Goal: Complete application form: Complete application form

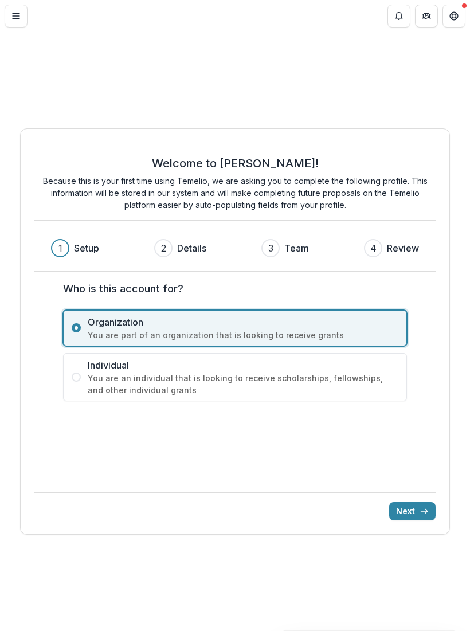
click at [416, 510] on button "Next" at bounding box center [412, 511] width 46 height 18
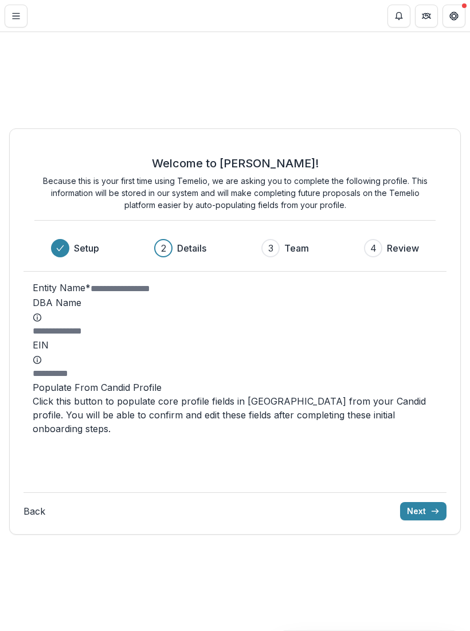
click at [182, 296] on input "Entity Name *" at bounding box center [137, 289] width 92 height 14
type input "**********"
click at [124, 338] on input "DBA Name" at bounding box center [79, 331] width 92 height 14
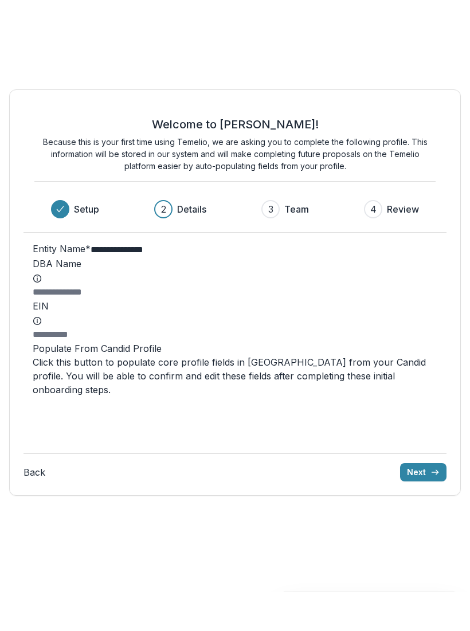
click at [124, 297] on label "DBA Name" at bounding box center [235, 310] width 405 height 26
click at [124, 324] on input "DBA Name" at bounding box center [79, 331] width 92 height 14
click at [42, 313] on icon at bounding box center [37, 317] width 9 height 9
click at [120, 324] on input "DBA Name" at bounding box center [79, 331] width 92 height 14
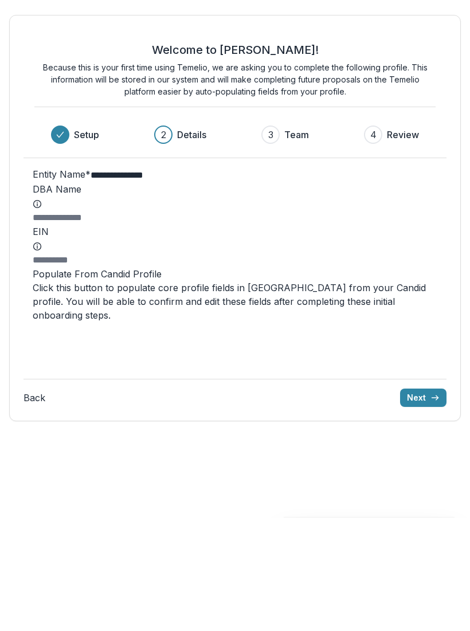
click at [42, 313] on icon at bounding box center [37, 317] width 9 height 9
click at [115, 324] on input "DBA Name" at bounding box center [79, 331] width 92 height 14
click at [443, 348] on div "**********" at bounding box center [235, 331] width 452 height 406
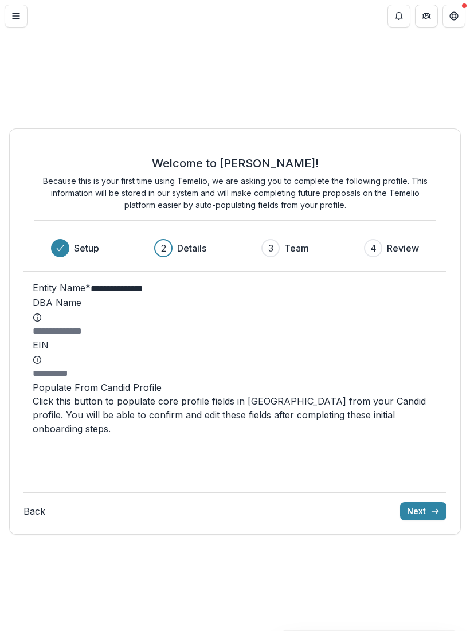
click at [42, 322] on icon at bounding box center [37, 317] width 9 height 9
click at [112, 336] on input "DBA Name" at bounding box center [79, 331] width 92 height 14
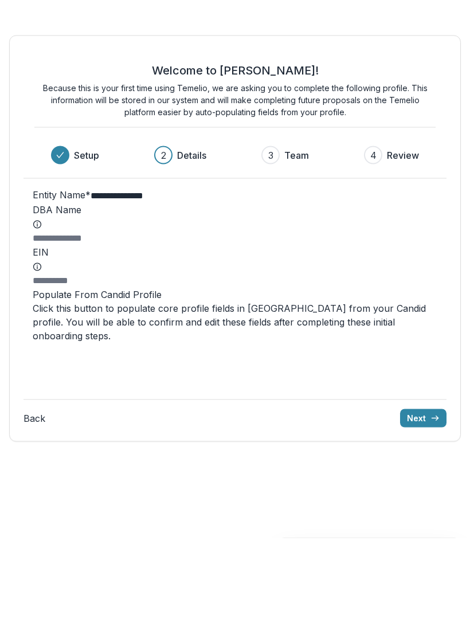
click at [41, 314] on circle at bounding box center [37, 317] width 7 height 7
click at [113, 324] on input "DBA Name" at bounding box center [79, 331] width 92 height 14
click at [42, 313] on icon at bounding box center [37, 317] width 9 height 9
click at [113, 324] on input "DBA Name" at bounding box center [79, 331] width 92 height 14
click at [42, 313] on icon at bounding box center [37, 317] width 9 height 9
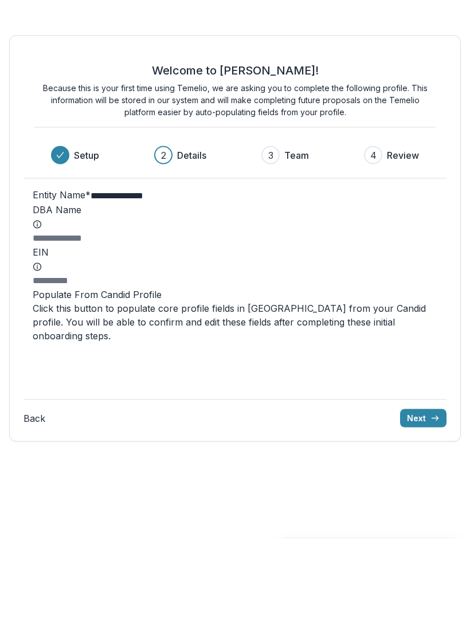
click at [113, 324] on input "DBA Name" at bounding box center [79, 331] width 92 height 14
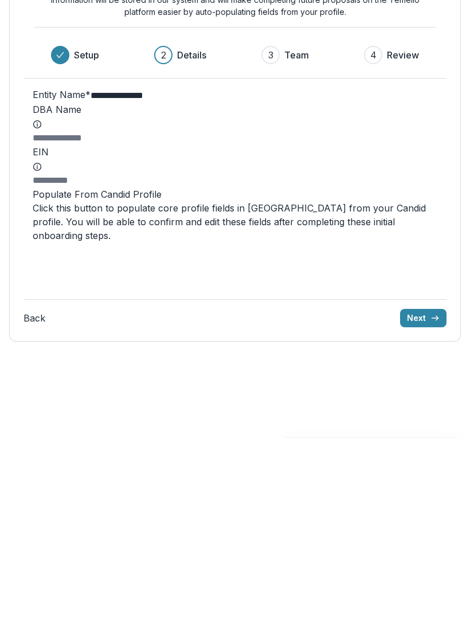
click at [446, 132] on div "**********" at bounding box center [235, 331] width 452 height 406
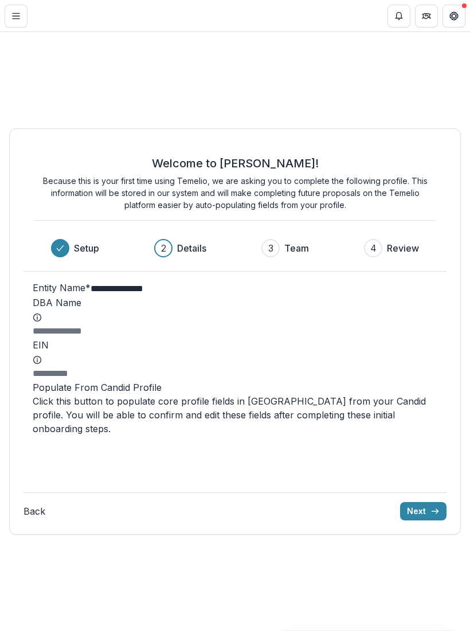
click at [410, 508] on div "Back Next" at bounding box center [235, 506] width 423 height 28
click at [418, 520] on button "Next" at bounding box center [423, 511] width 46 height 18
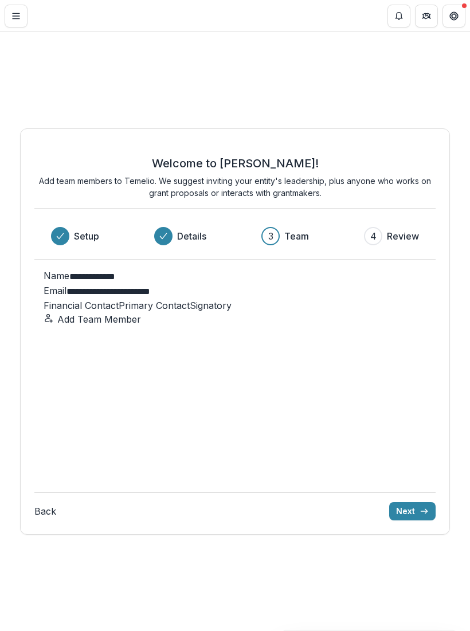
click at [119, 311] on span at bounding box center [119, 305] width 0 height 11
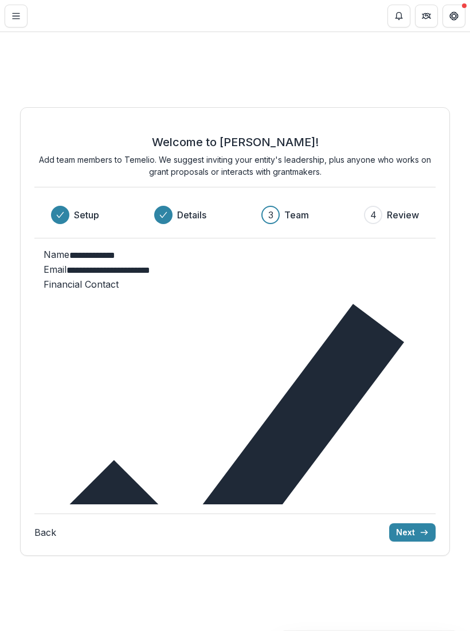
click at [141, 624] on button "Add Team Member" at bounding box center [92, 631] width 97 height 14
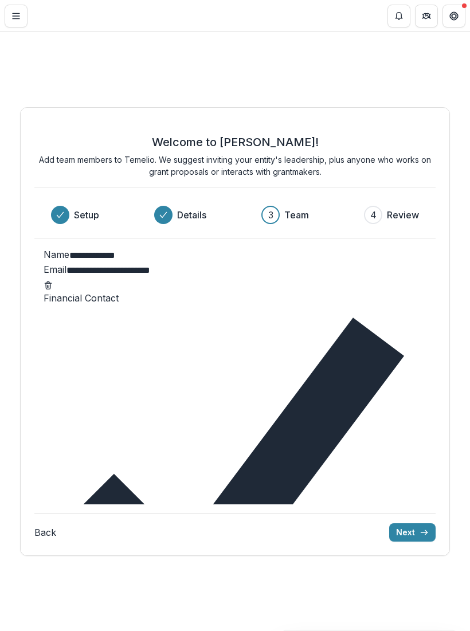
click at [128, 263] on input "**********" at bounding box center [115, 256] width 92 height 14
type input "*"
type input "**********"
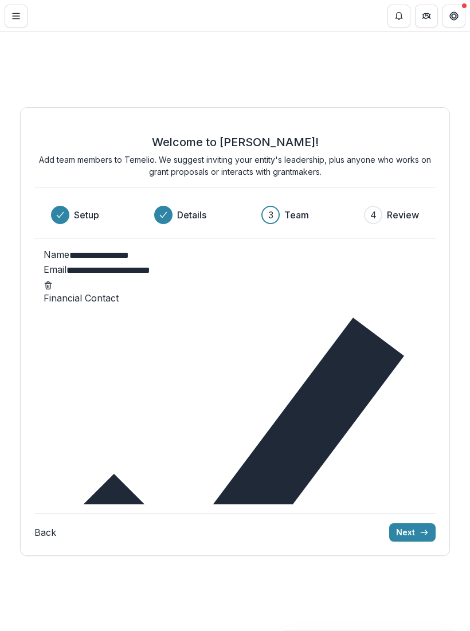
type input "**********"
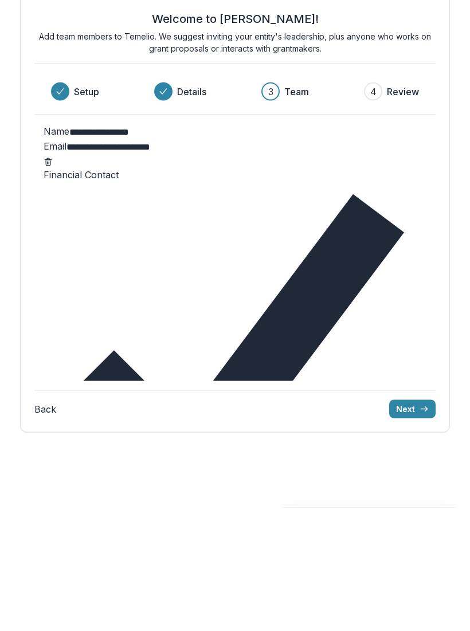
click at [409, 523] on button "Next" at bounding box center [412, 532] width 46 height 18
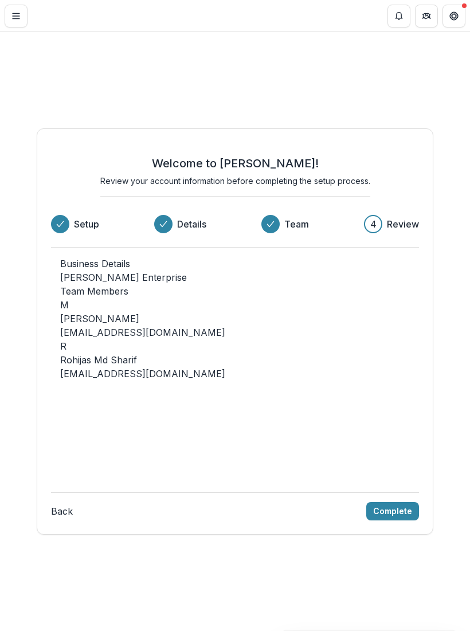
click at [393, 507] on button "Complete" at bounding box center [392, 511] width 53 height 18
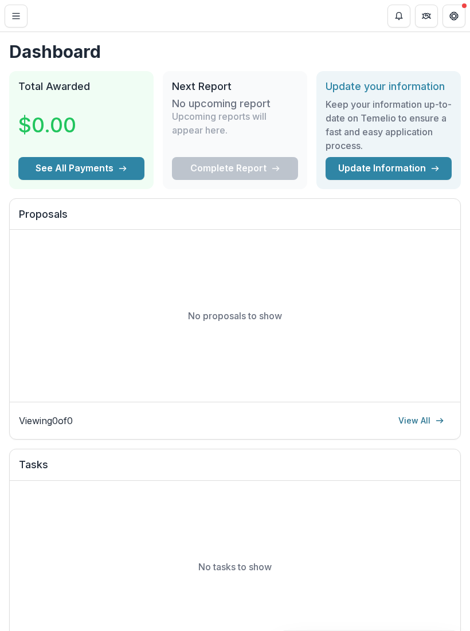
click at [416, 170] on link "Update Information" at bounding box center [389, 168] width 126 height 23
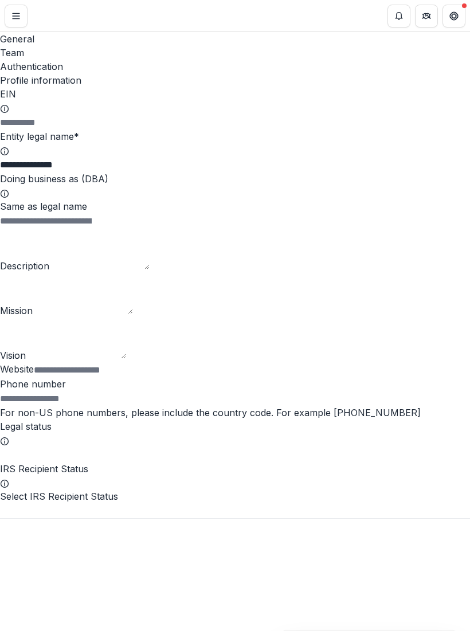
click at [87, 201] on label "Same as legal name" at bounding box center [43, 206] width 87 height 11
type input "**********"
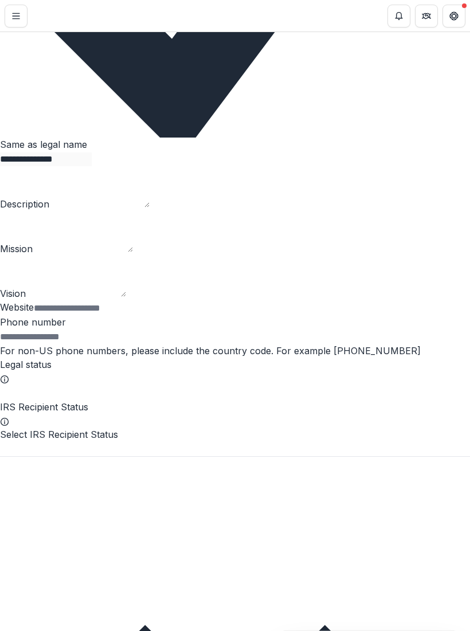
scroll to position [457, 0]
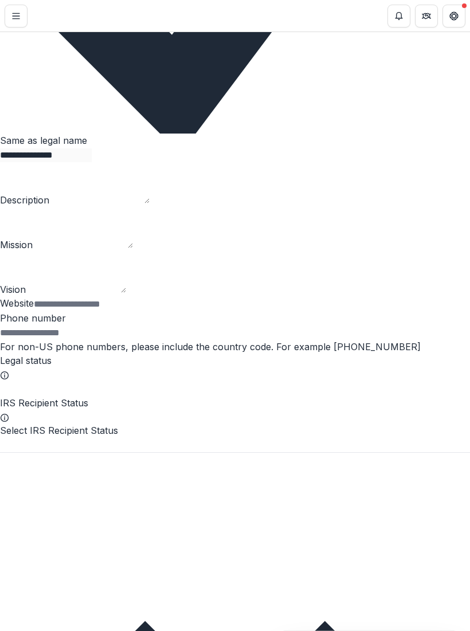
type input "**********"
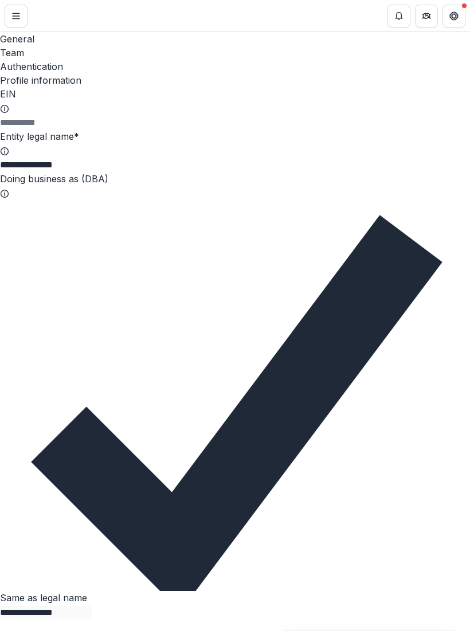
scroll to position [0, 0]
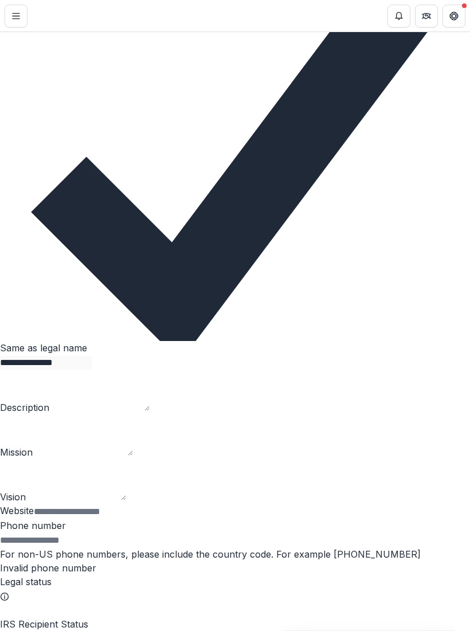
scroll to position [249, 0]
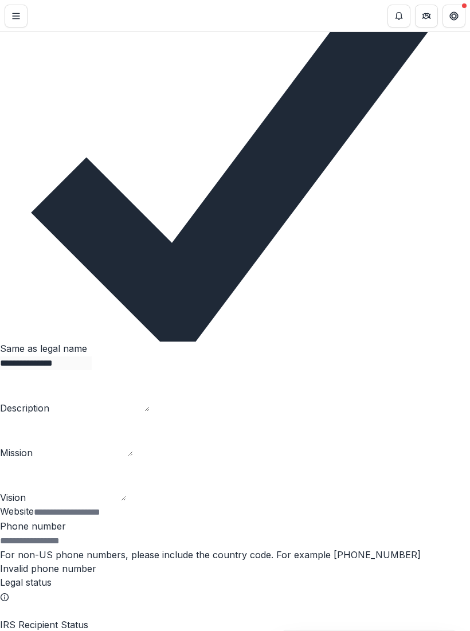
click at [92, 534] on input "Phone number" at bounding box center [46, 541] width 92 height 14
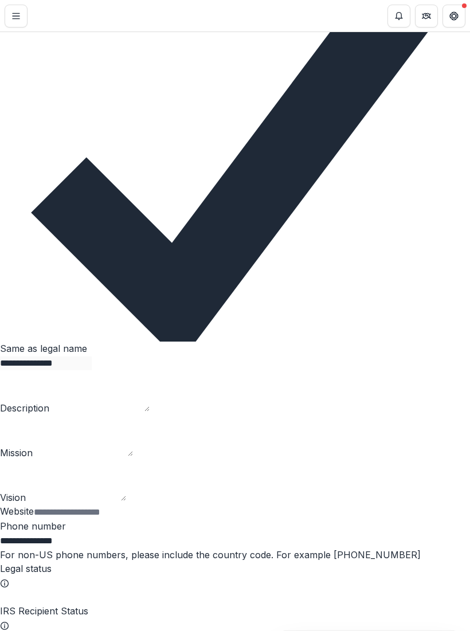
type input "**********"
click at [9, 579] on icon at bounding box center [4, 583] width 9 height 9
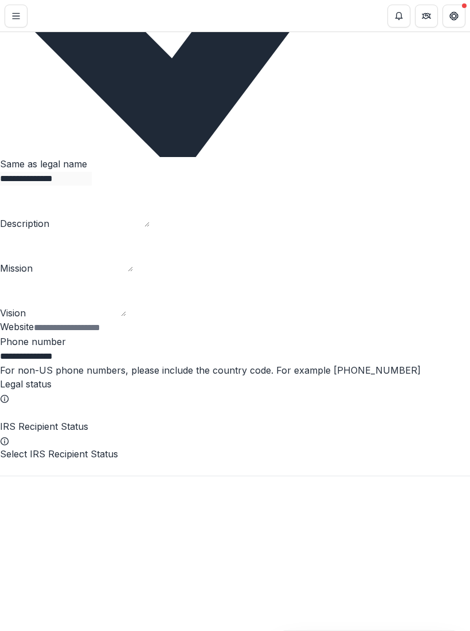
scroll to position [441, 0]
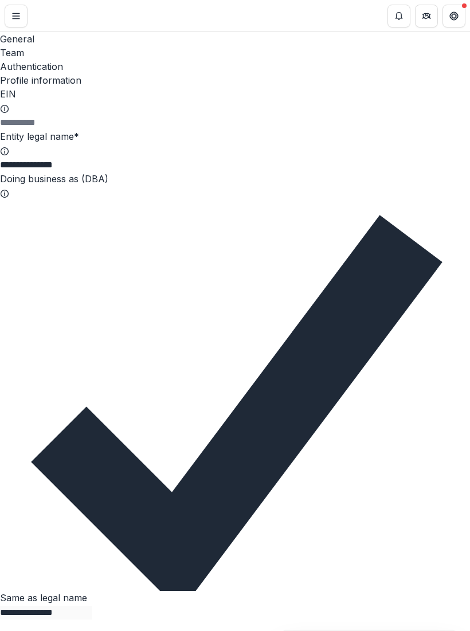
scroll to position [0, 0]
click at [15, 11] on icon "Toggle Menu" at bounding box center [15, 15] width 9 height 9
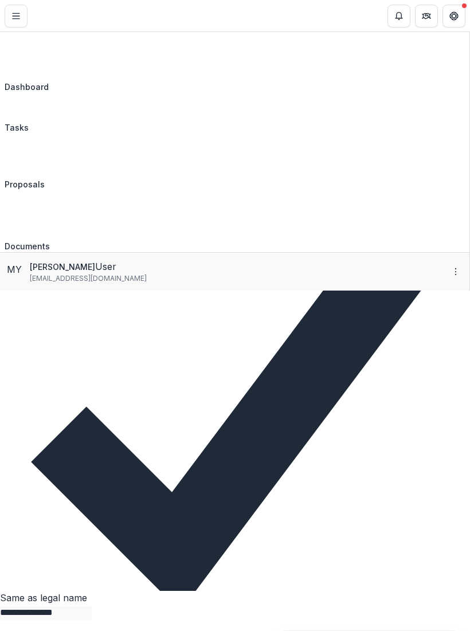
click at [45, 178] on div "Proposals" at bounding box center [25, 184] width 40 height 12
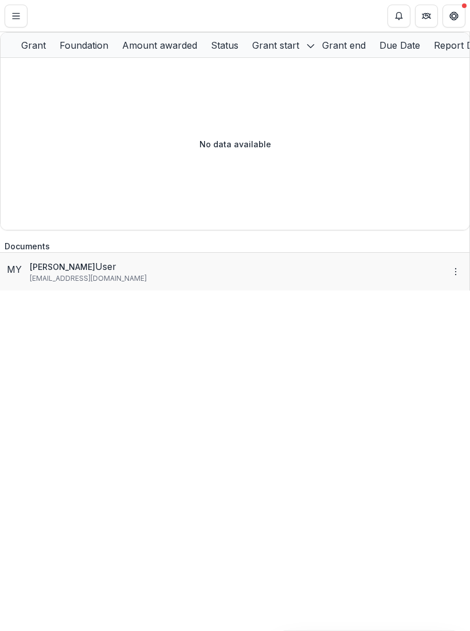
click at [410, 630] on div "Klie Enterprise Organization Nonprofits New Nonprofit Team Settings Settings Da…" at bounding box center [235, 631] width 470 height 0
click at [53, 57] on div "Grant" at bounding box center [33, 45] width 38 height 25
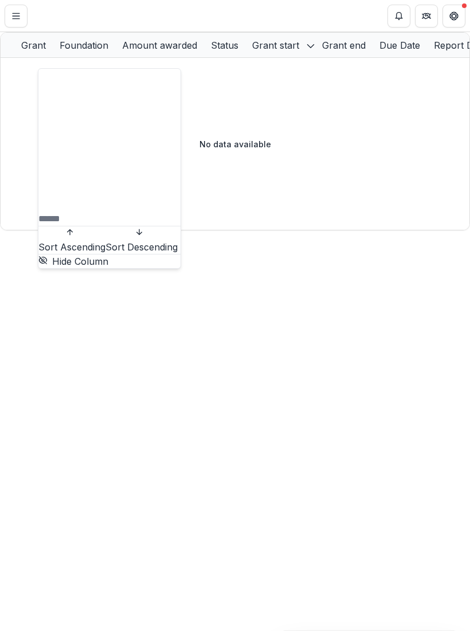
click at [409, 195] on div "No data available" at bounding box center [235, 144] width 469 height 172
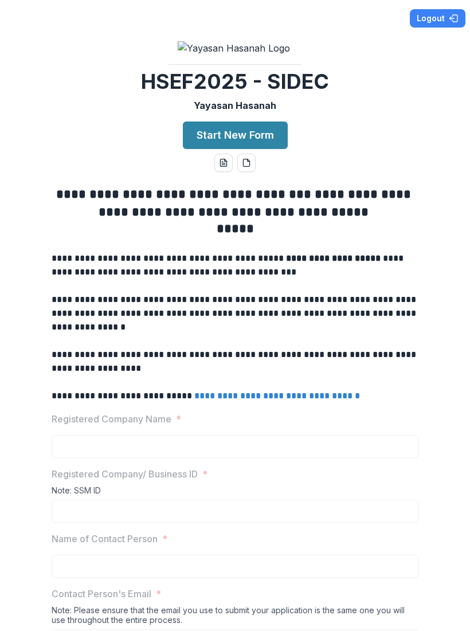
click at [449, 15] on icon "button" at bounding box center [453, 18] width 9 height 9
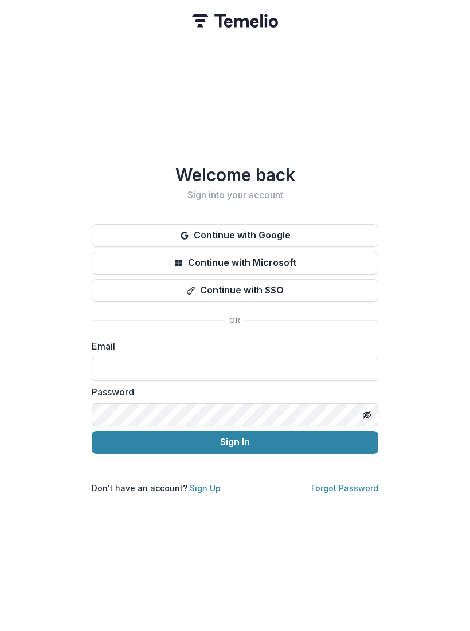
click at [273, 237] on button "Continue with Google" at bounding box center [235, 235] width 287 height 23
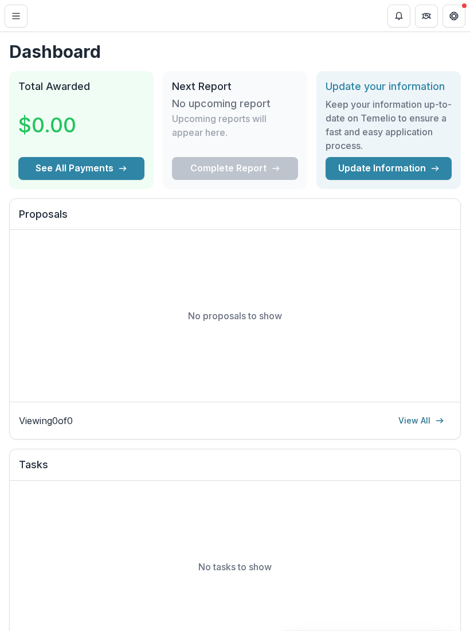
click at [15, 11] on icon "Toggle Menu" at bounding box center [15, 15] width 9 height 9
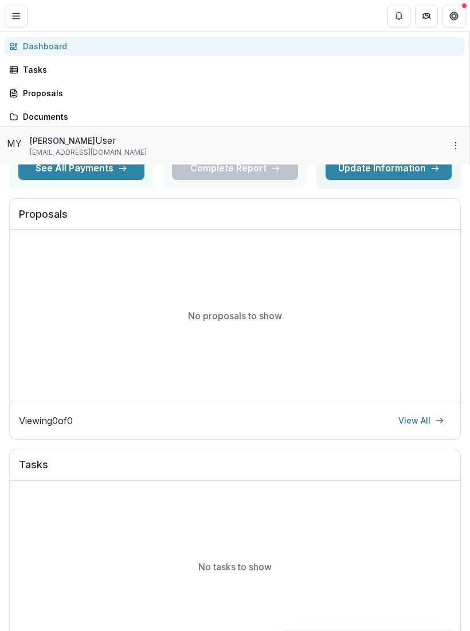
click at [339, 630] on div "Klie Enterprise Organization Nonprofits Klie Enterprise Team Settings Settings …" at bounding box center [235, 631] width 470 height 0
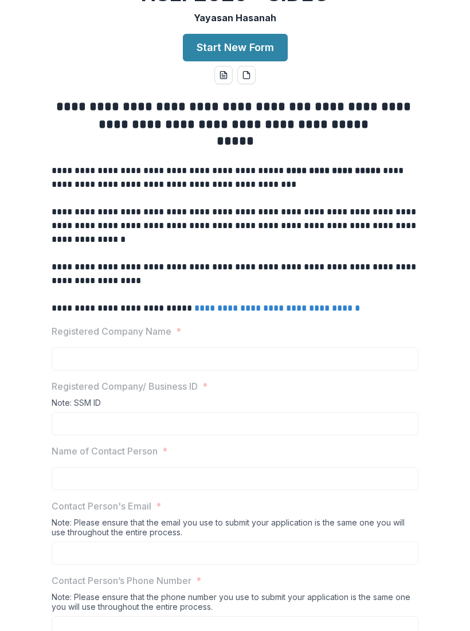
scroll to position [87, 0]
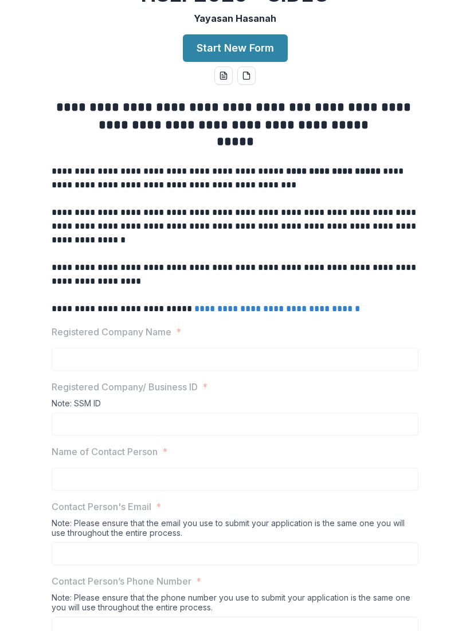
click at [227, 80] on icon "word-download" at bounding box center [223, 75] width 9 height 9
click at [253, 85] on button "pdf-download" at bounding box center [246, 75] width 18 height 18
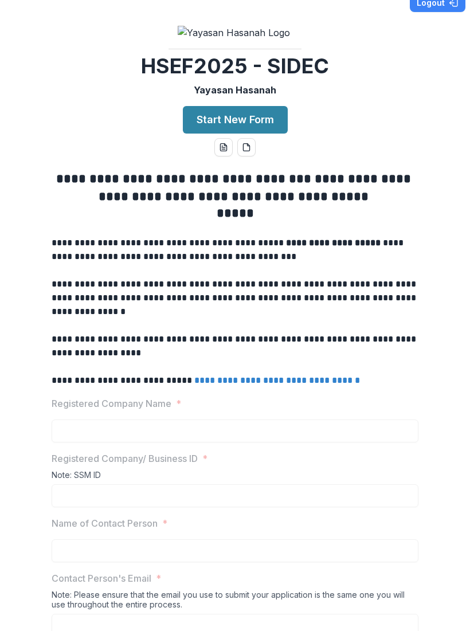
scroll to position [13, 0]
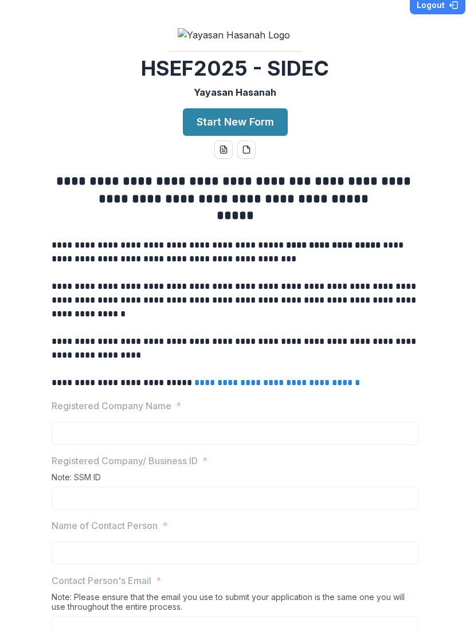
click at [240, 136] on button "Start New Form" at bounding box center [235, 122] width 105 height 28
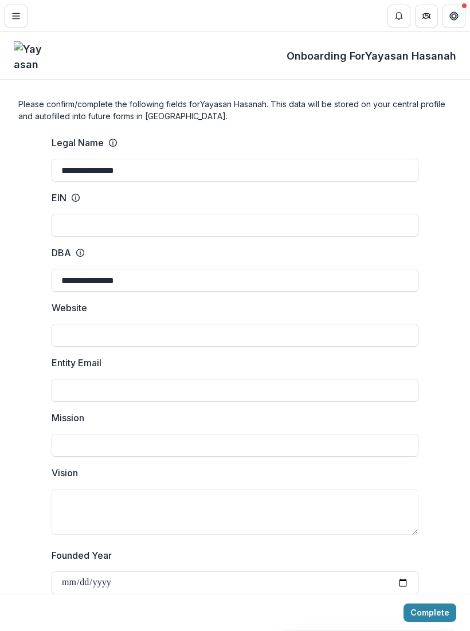
click at [373, 339] on input "Website" at bounding box center [235, 335] width 367 height 23
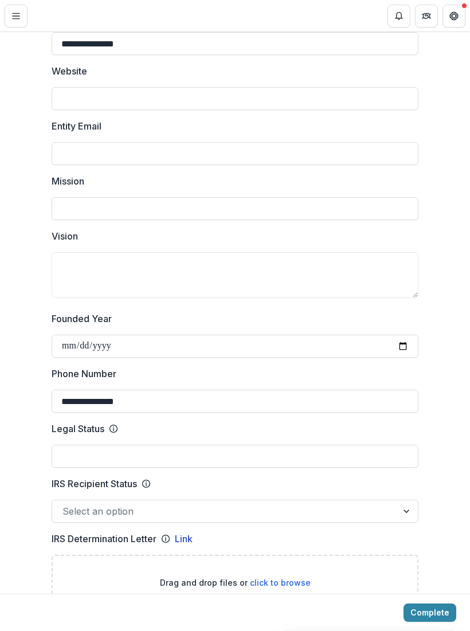
scroll to position [243, 0]
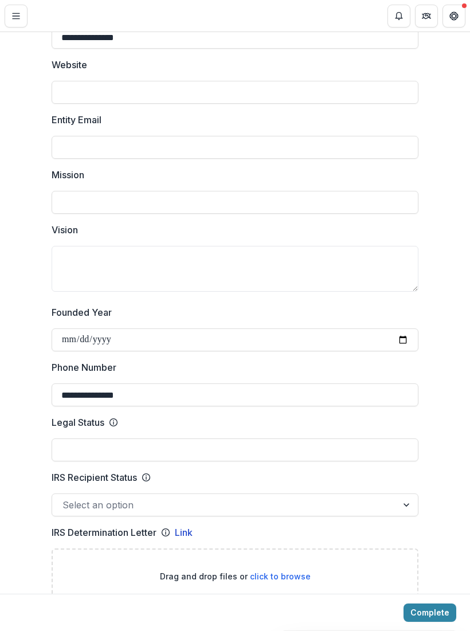
click at [111, 428] on div "Legal Status" at bounding box center [85, 423] width 66 height 14
click at [111, 438] on input "Legal Status" at bounding box center [235, 449] width 367 height 23
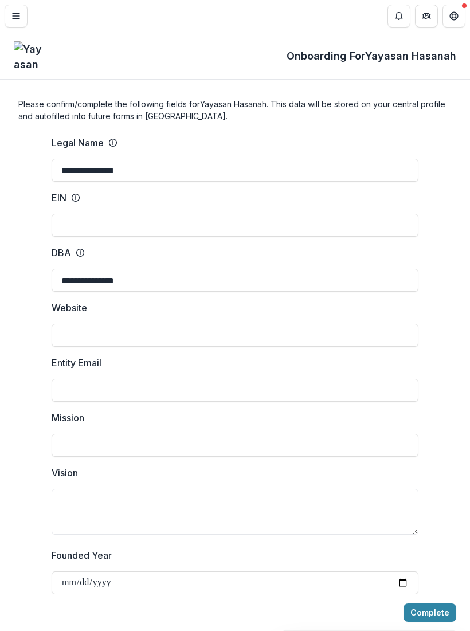
scroll to position [0, 0]
click at [116, 141] on circle at bounding box center [112, 142] width 7 height 7
click at [116, 159] on input "**********" at bounding box center [235, 170] width 367 height 23
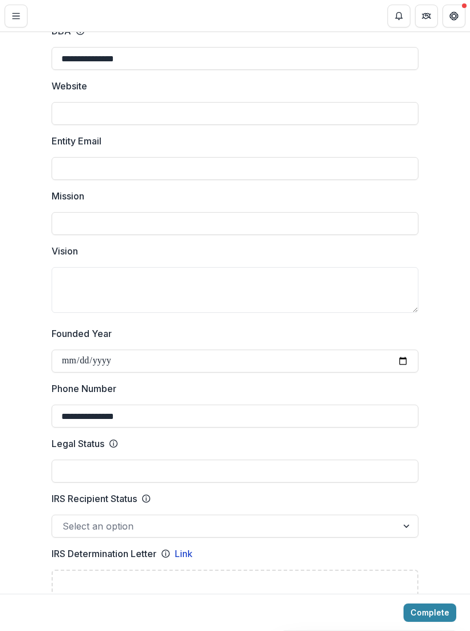
scroll to position [222, 0]
click at [118, 441] on icon at bounding box center [113, 442] width 9 height 9
click at [118, 459] on input "Legal Status" at bounding box center [235, 470] width 367 height 23
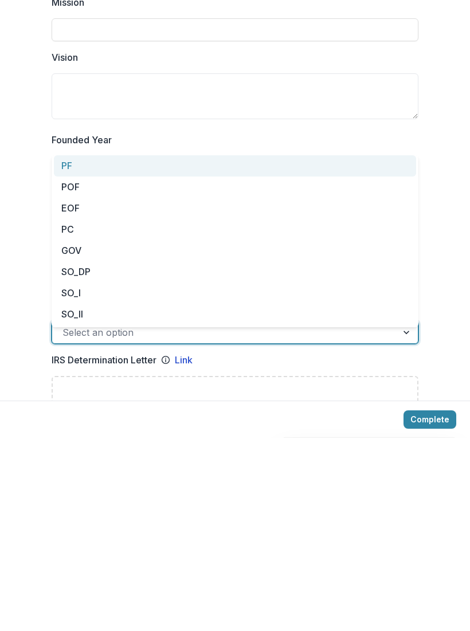
scroll to position [0, 0]
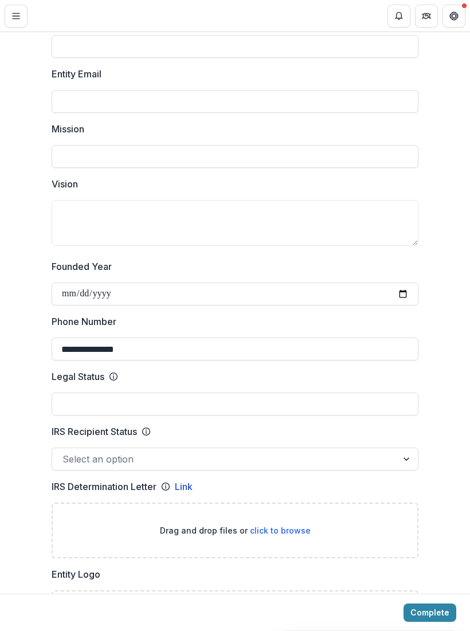
scroll to position [303, 0]
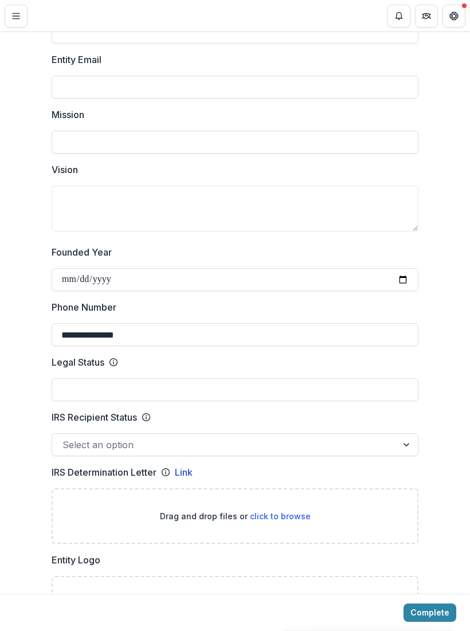
click at [62, 273] on input "Founded Year" at bounding box center [235, 279] width 367 height 23
type input "**********"
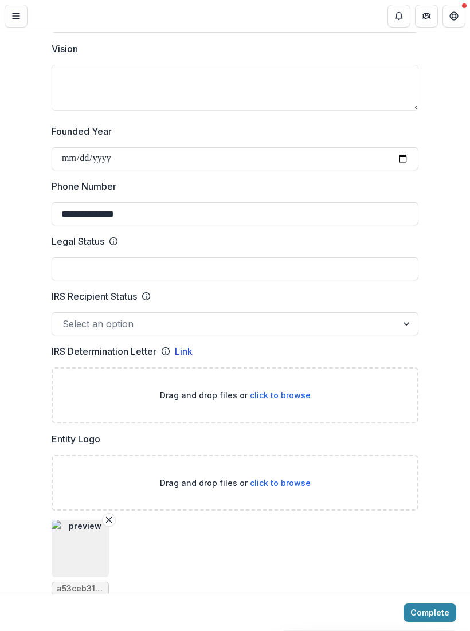
scroll to position [425, 0]
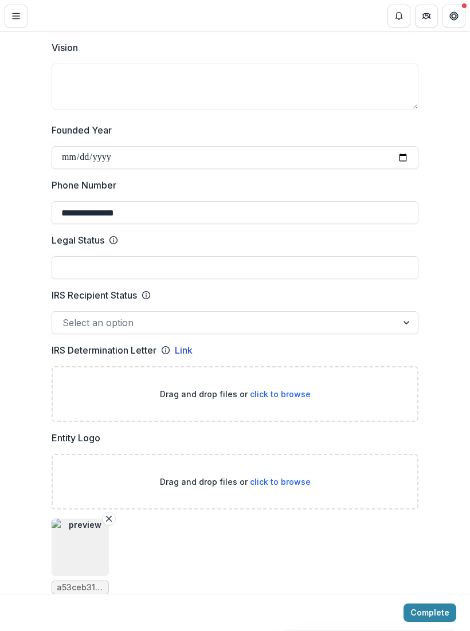
click at [116, 238] on icon at bounding box center [113, 240] width 9 height 9
click at [116, 256] on input "Legal Status" at bounding box center [235, 267] width 367 height 23
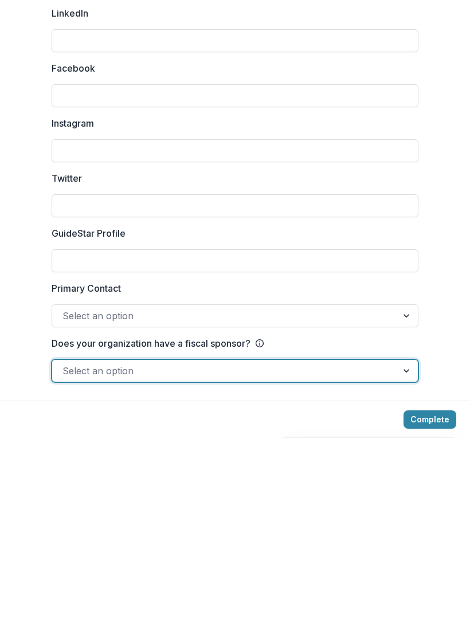
scroll to position [0, 0]
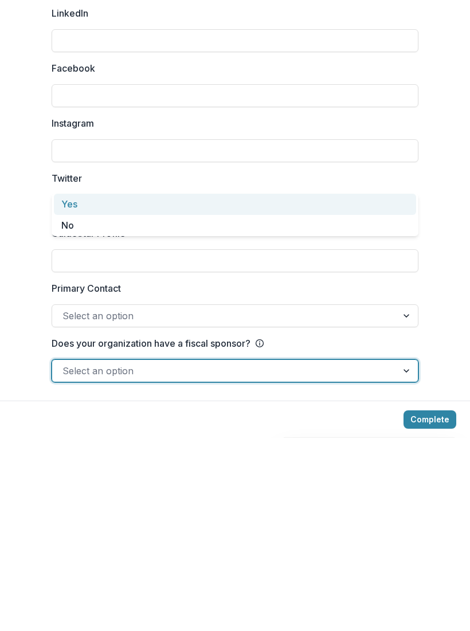
click at [64, 408] on div "No" at bounding box center [235, 418] width 362 height 21
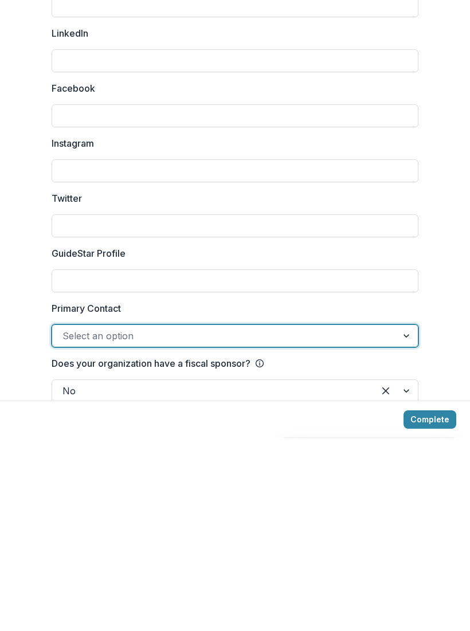
scroll to position [1479, 0]
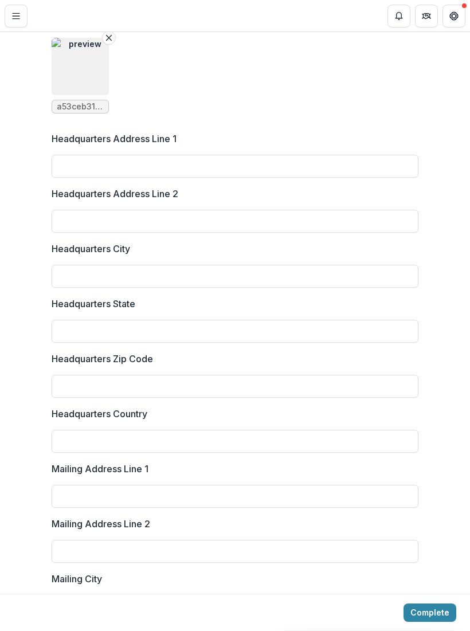
scroll to position [903, 0]
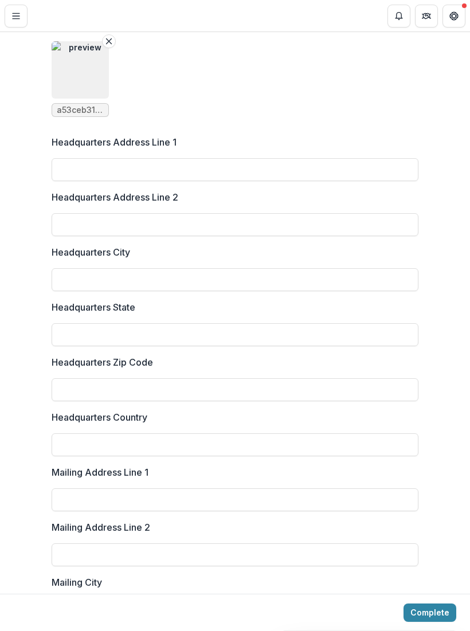
click at [429, 610] on button "Complete" at bounding box center [430, 613] width 53 height 18
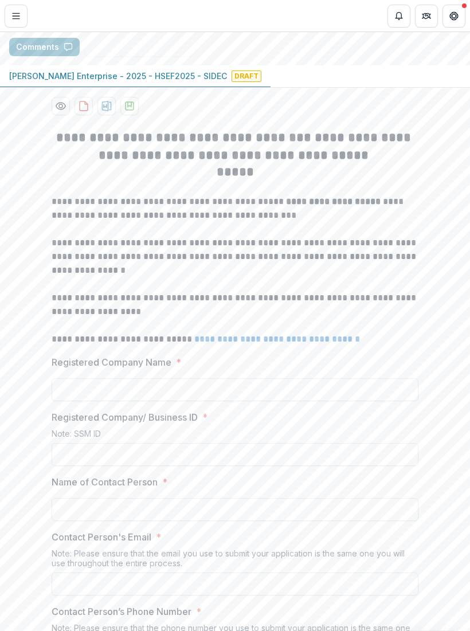
scroll to position [147, 0]
click at [348, 401] on input "Registered Company Name *" at bounding box center [235, 389] width 367 height 23
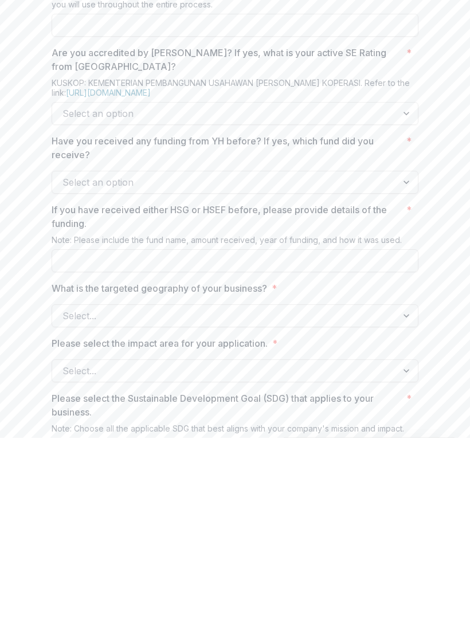
scroll to position [587, 0]
type input "**********"
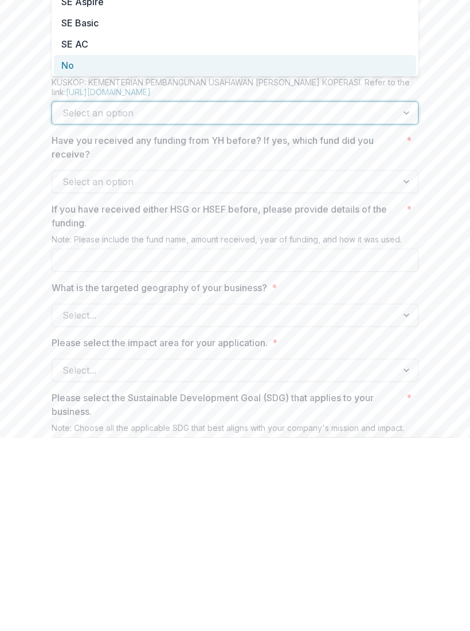
click at [67, 248] on div "No" at bounding box center [235, 258] width 362 height 21
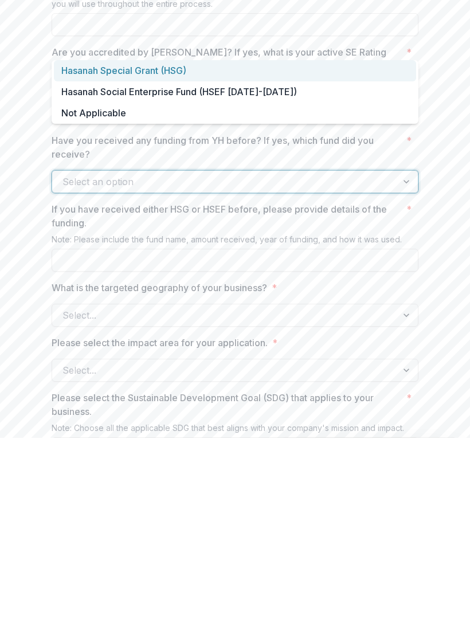
click at [73, 296] on div "Not Applicable" at bounding box center [235, 306] width 362 height 21
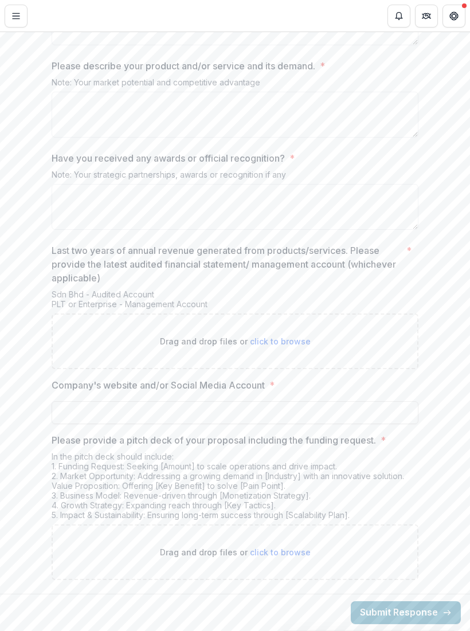
scroll to position [2051, 0]
